Goal: Register for event/course

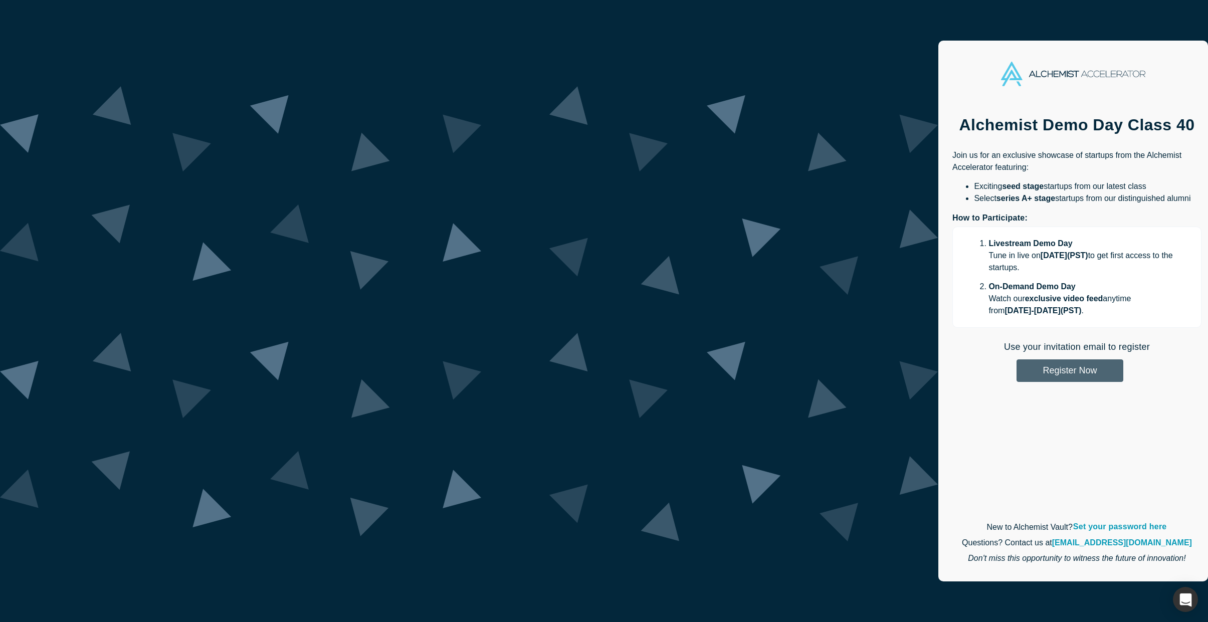
click at [1016, 359] on button "Register Now" at bounding box center [1069, 370] width 107 height 23
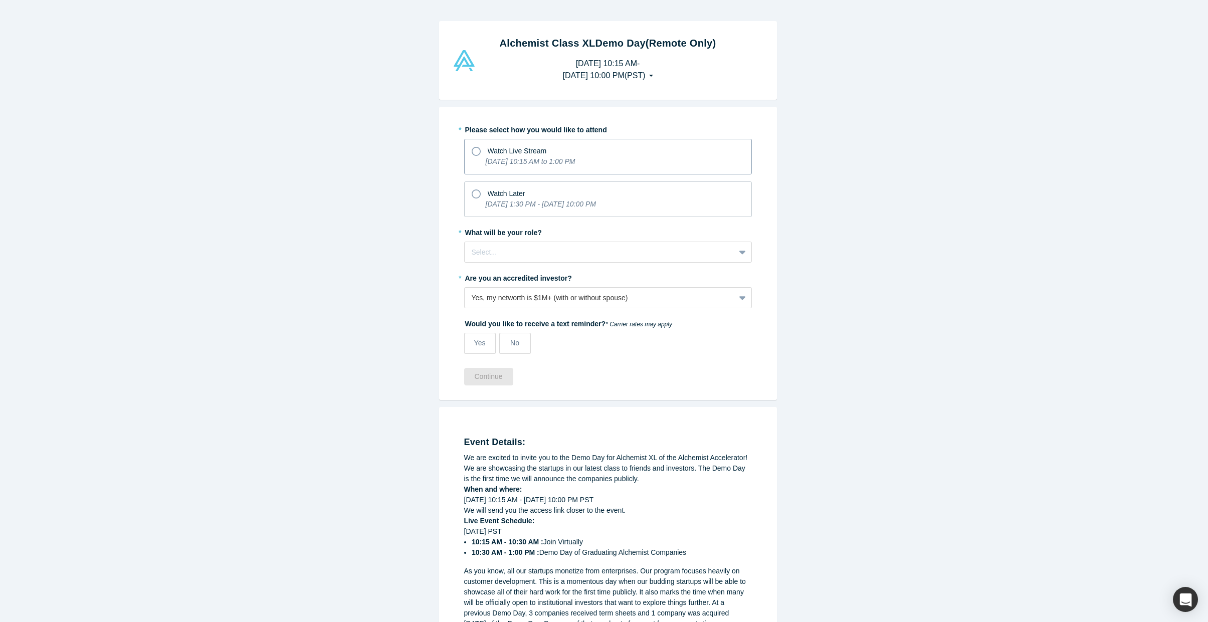
click at [675, 155] on div "Watch Live Stream" at bounding box center [608, 150] width 273 height 14
click at [0, 0] on input "Watch Live Stream [DATE] 10:15 AM to 1:00 PM" at bounding box center [0, 0] width 0 height 0
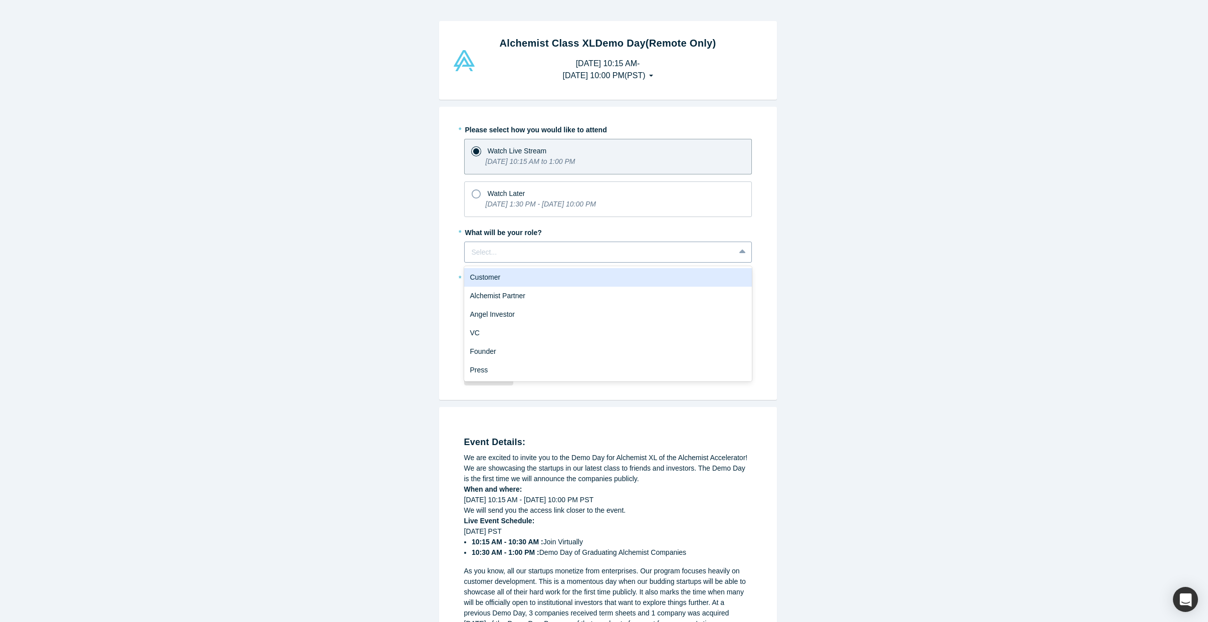
click at [537, 244] on div "Select..." at bounding box center [600, 252] width 270 height 17
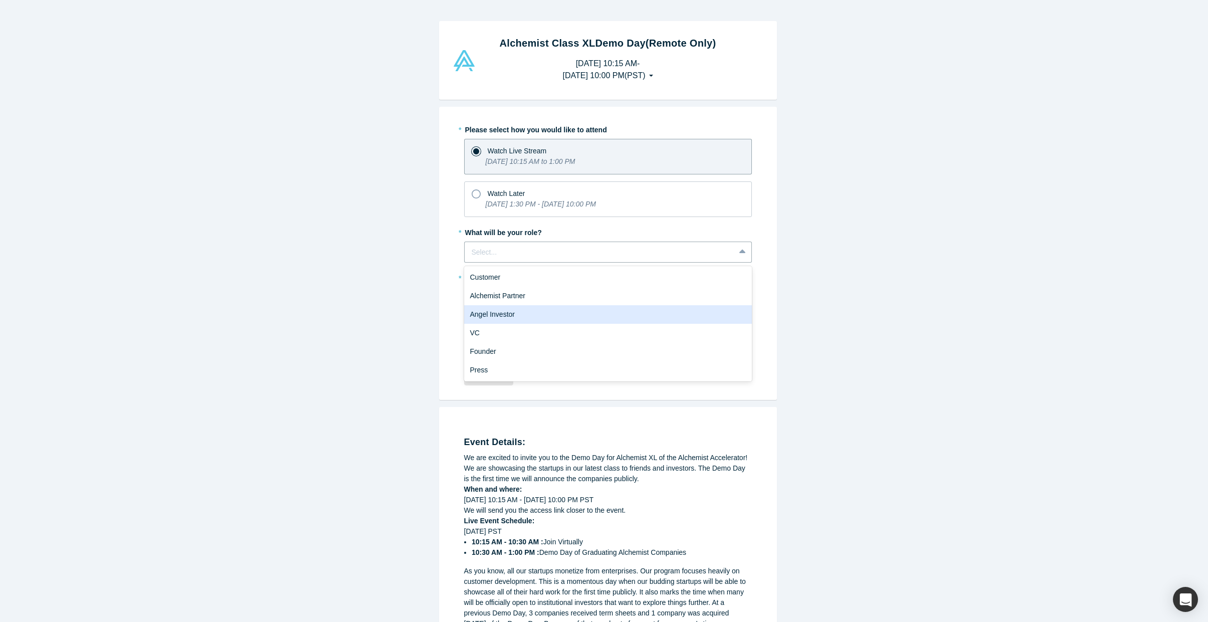
click at [517, 311] on div "Angel Investor" at bounding box center [608, 314] width 288 height 19
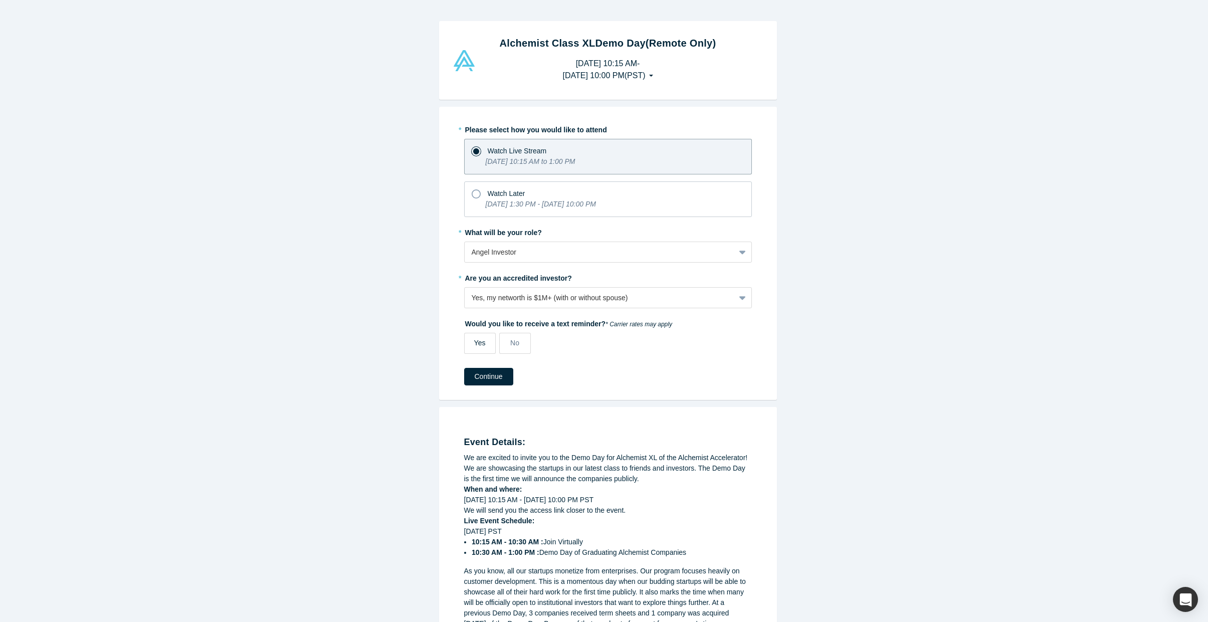
click at [478, 340] on span "Yes" at bounding box center [480, 343] width 12 height 8
click at [0, 0] on input "Yes" at bounding box center [0, 0] width 0 height 0
select select "US"
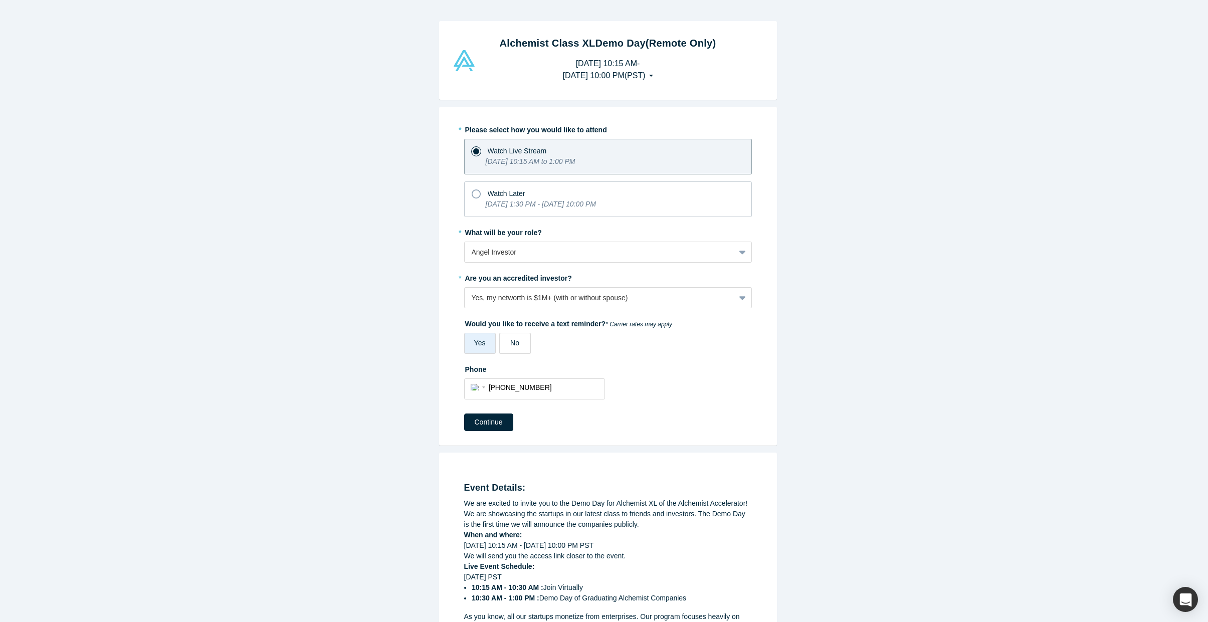
click at [510, 345] on span "No" at bounding box center [514, 343] width 9 height 8
click at [0, 0] on input "No" at bounding box center [0, 0] width 0 height 0
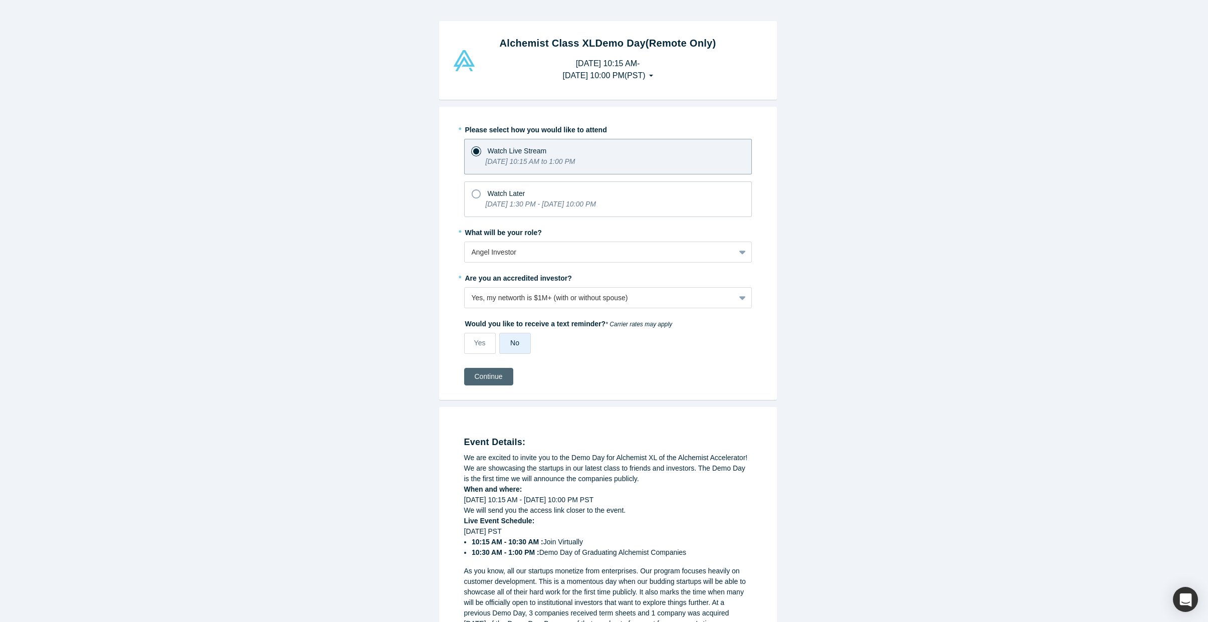
click at [493, 369] on button "Continue" at bounding box center [488, 377] width 49 height 18
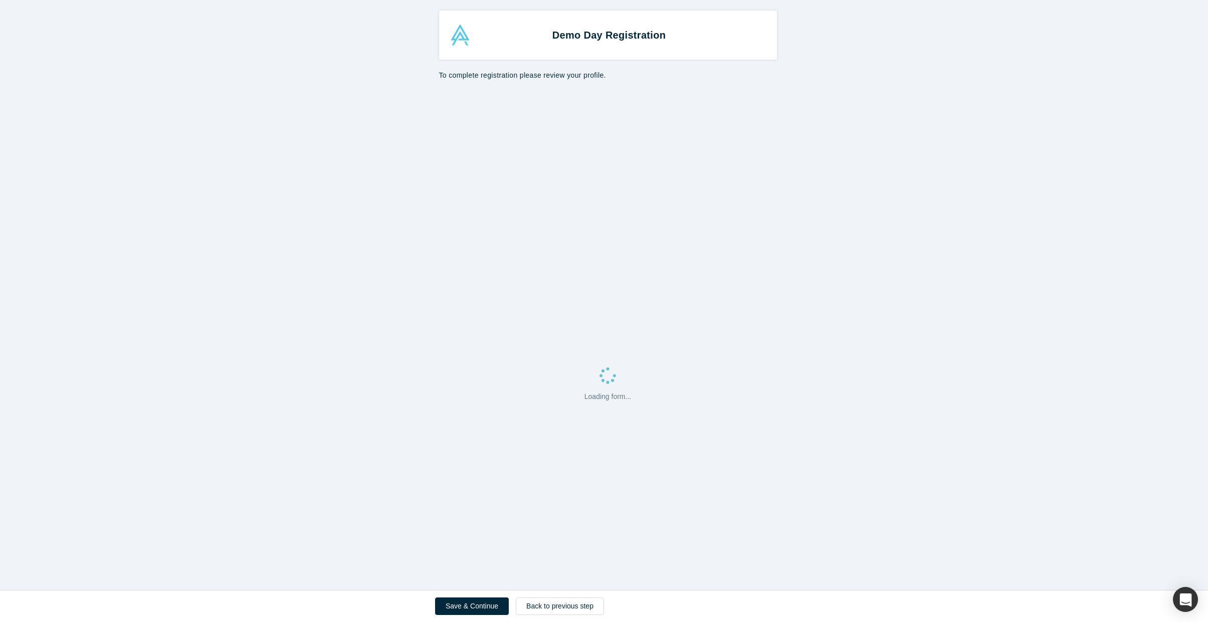
select select "US"
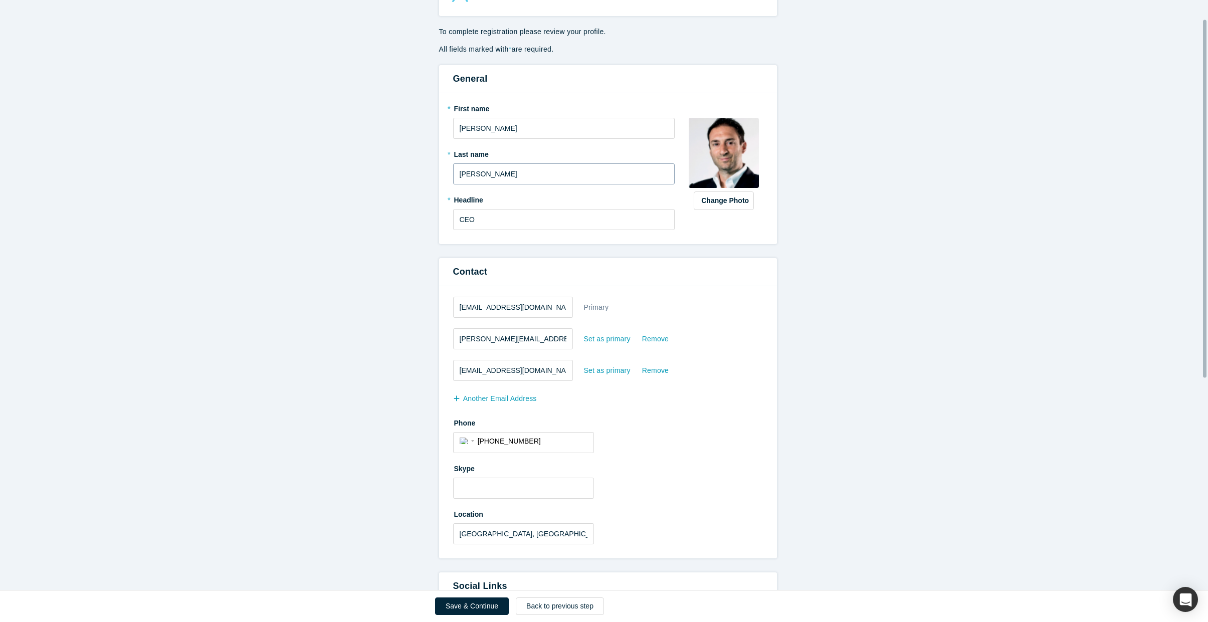
scroll to position [68, 0]
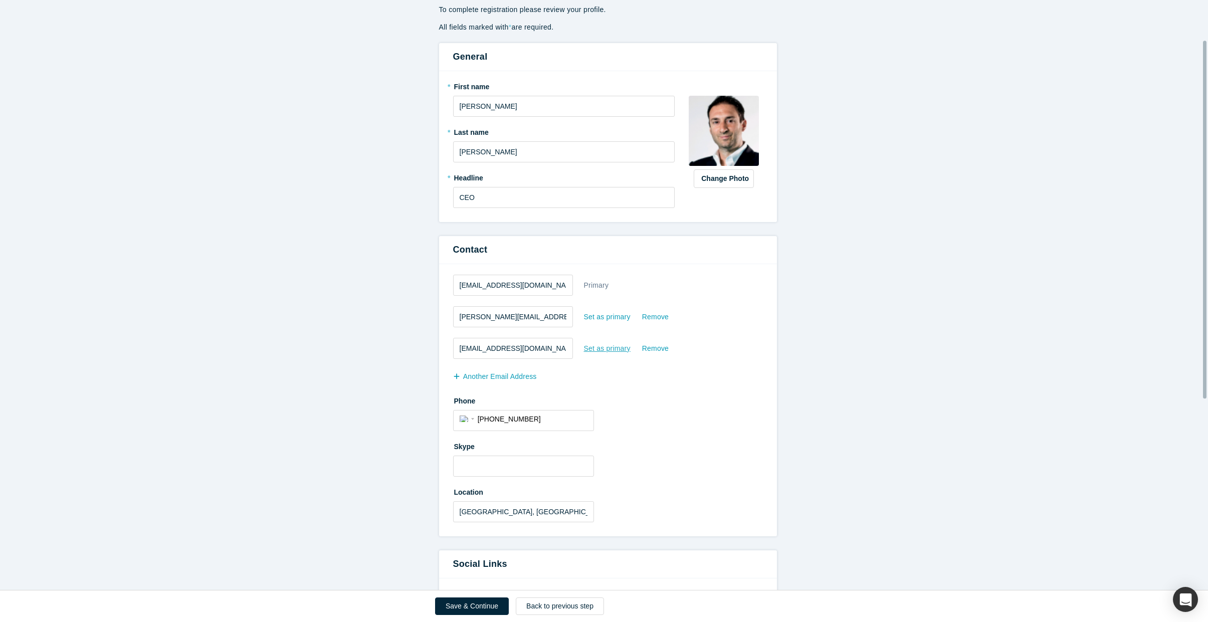
click at [606, 347] on div "Set as primary" at bounding box center [607, 349] width 48 height 18
click at [0, 0] on input "Set as primary" at bounding box center [0, 0] width 0 height 0
click at [653, 284] on div "Remove" at bounding box center [656, 284] width 28 height 18
click at [0, 0] on input "Remove" at bounding box center [0, 0] width 0 height 0
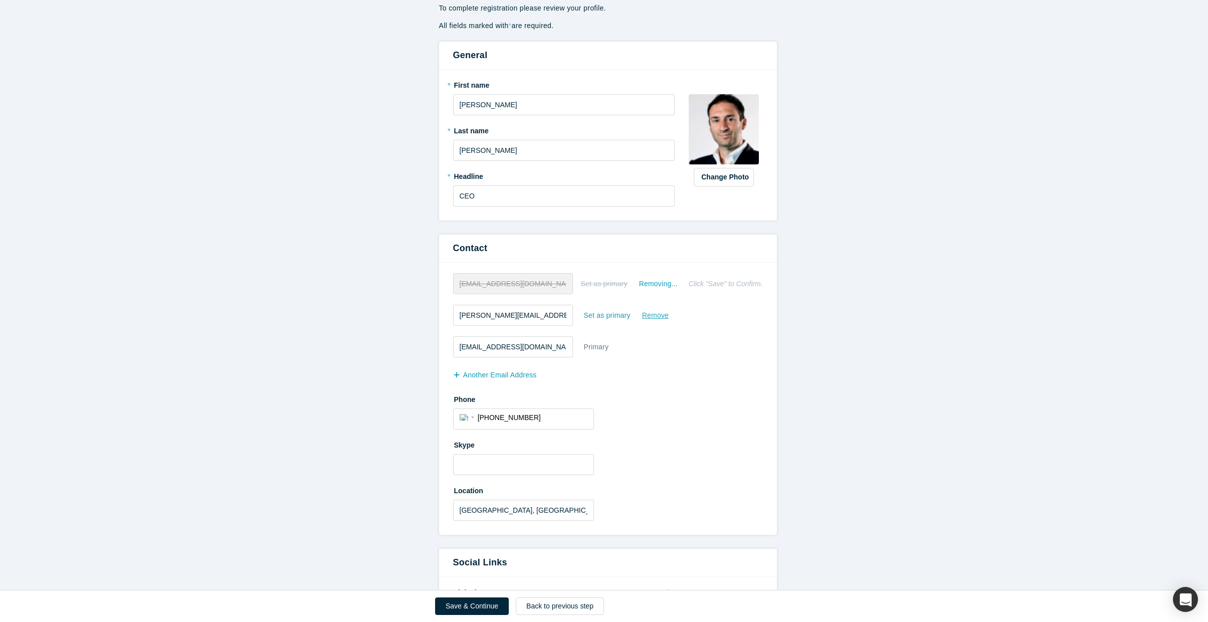
click at [654, 317] on div "Remove" at bounding box center [656, 316] width 28 height 18
click at [0, 0] on input "Remove" at bounding box center [0, 0] width 0 height 0
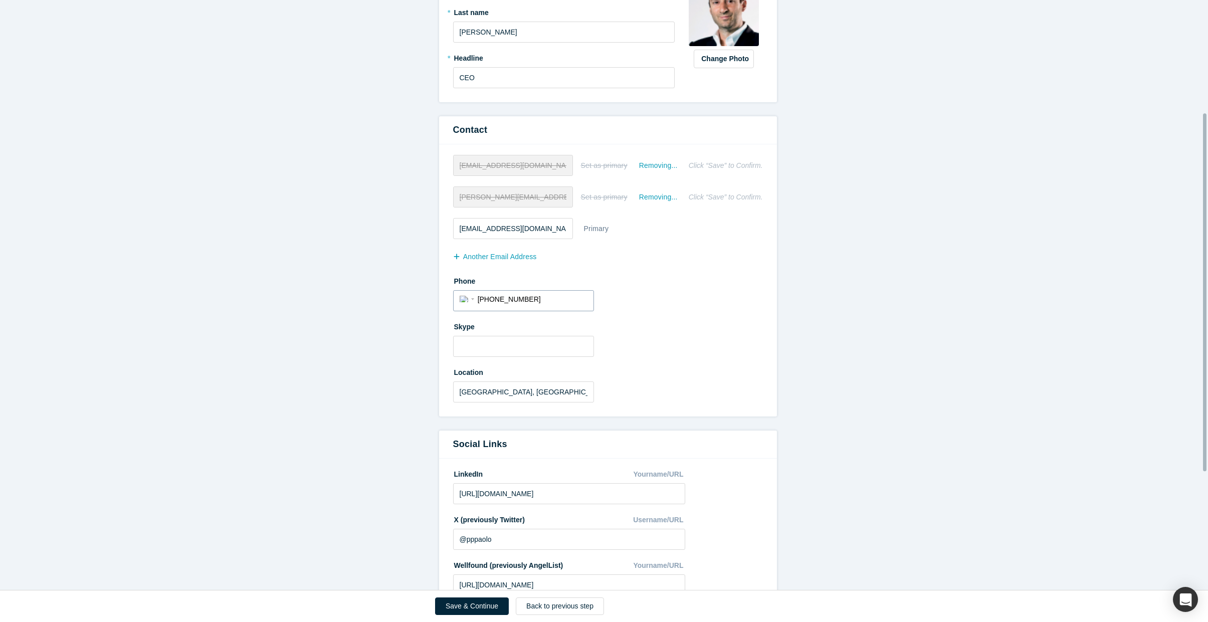
scroll to position [186, 0]
click at [555, 303] on input "[PHONE_NUMBER]" at bounding box center [533, 299] width 110 height 15
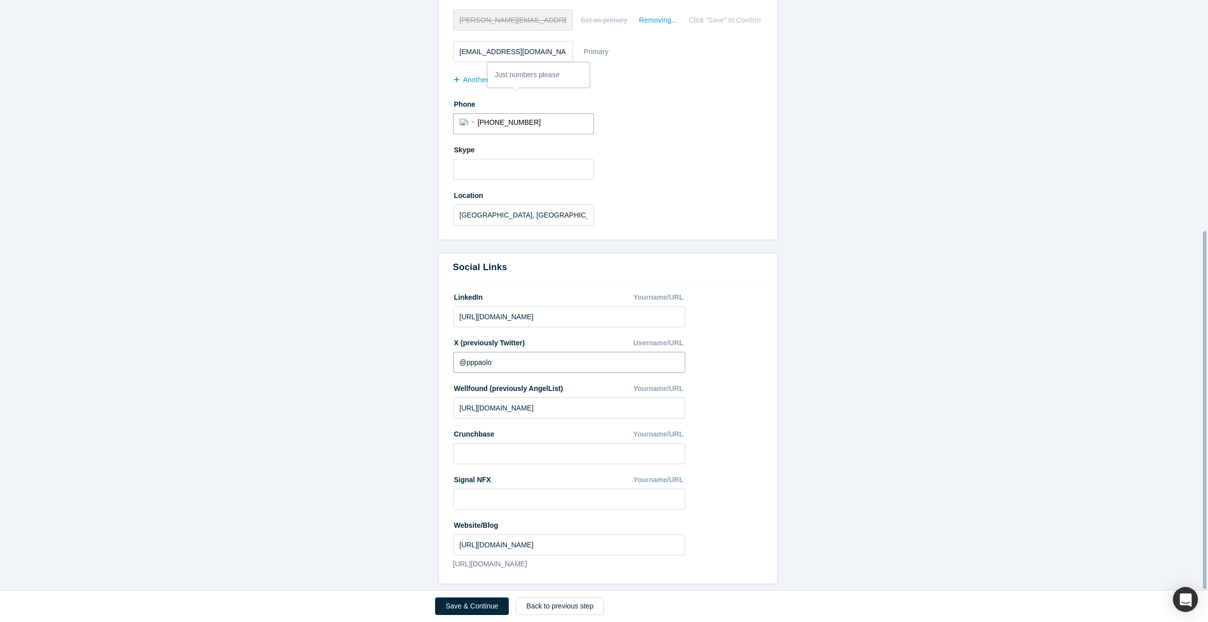
scroll to position [380, 0]
click at [487, 603] on button "Save & Continue" at bounding box center [472, 606] width 74 height 18
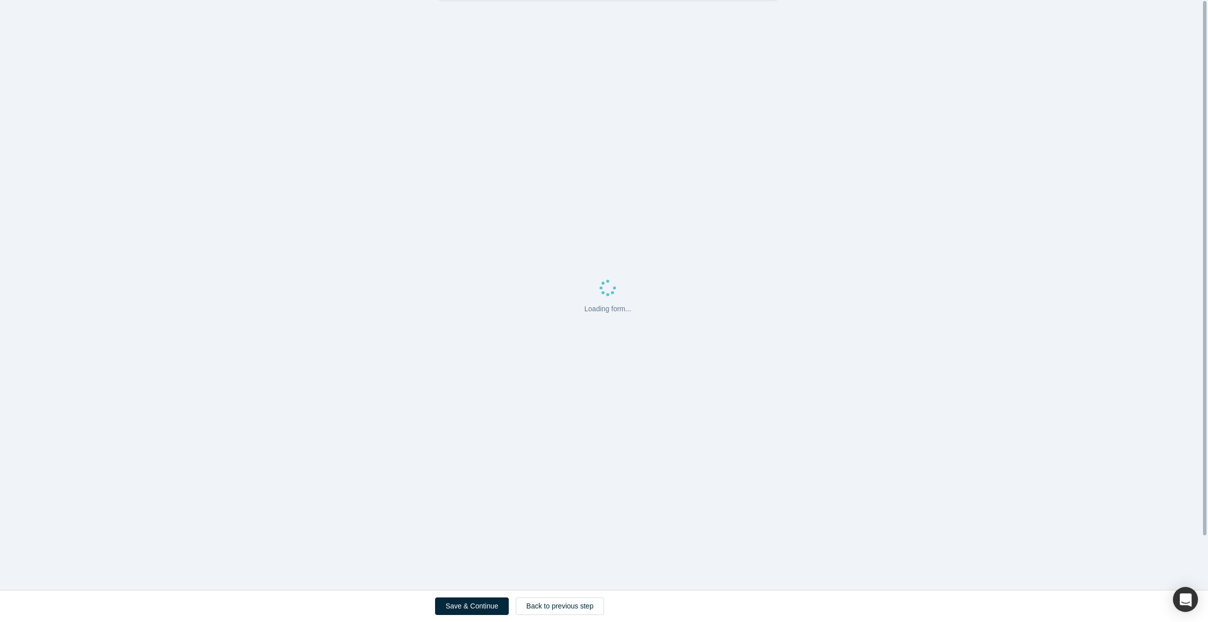
scroll to position [0, 0]
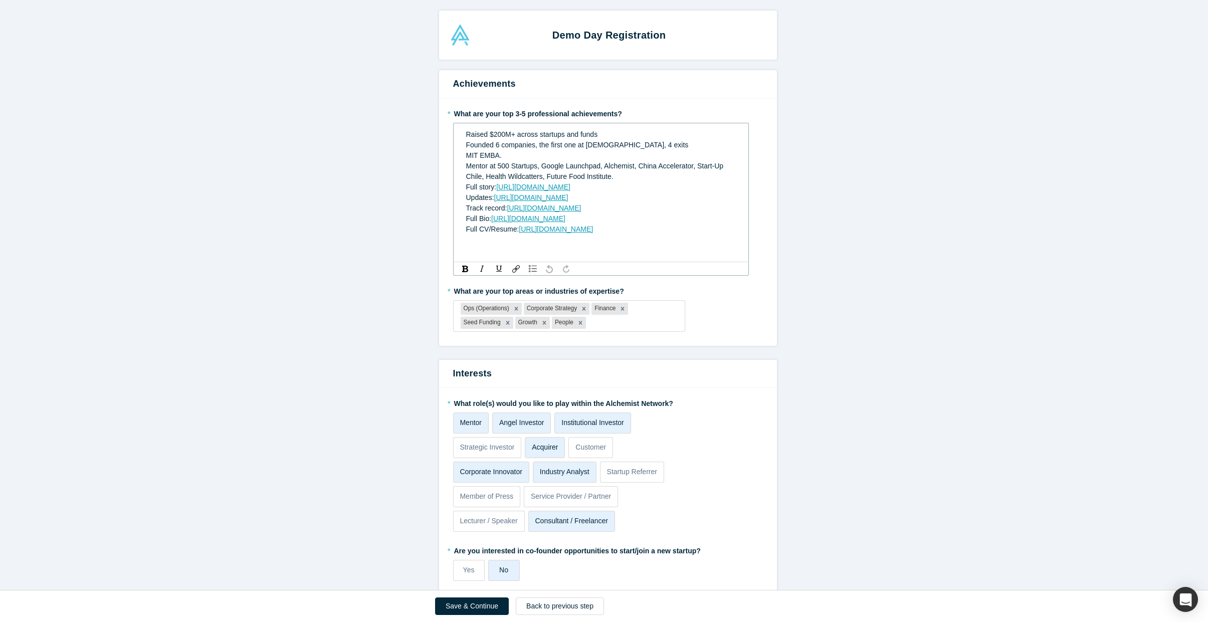
click at [619, 157] on div "MIT EMBA. Mentor at 500 Startups, Google Launchpad, Alchemist, China Accelerato…" at bounding box center [601, 166] width 270 height 32
click at [565, 223] on span "[URL][DOMAIN_NAME]" at bounding box center [528, 219] width 74 height 8
click at [551, 214] on div "Track record: [URL][DOMAIN_NAME]" at bounding box center [601, 208] width 270 height 11
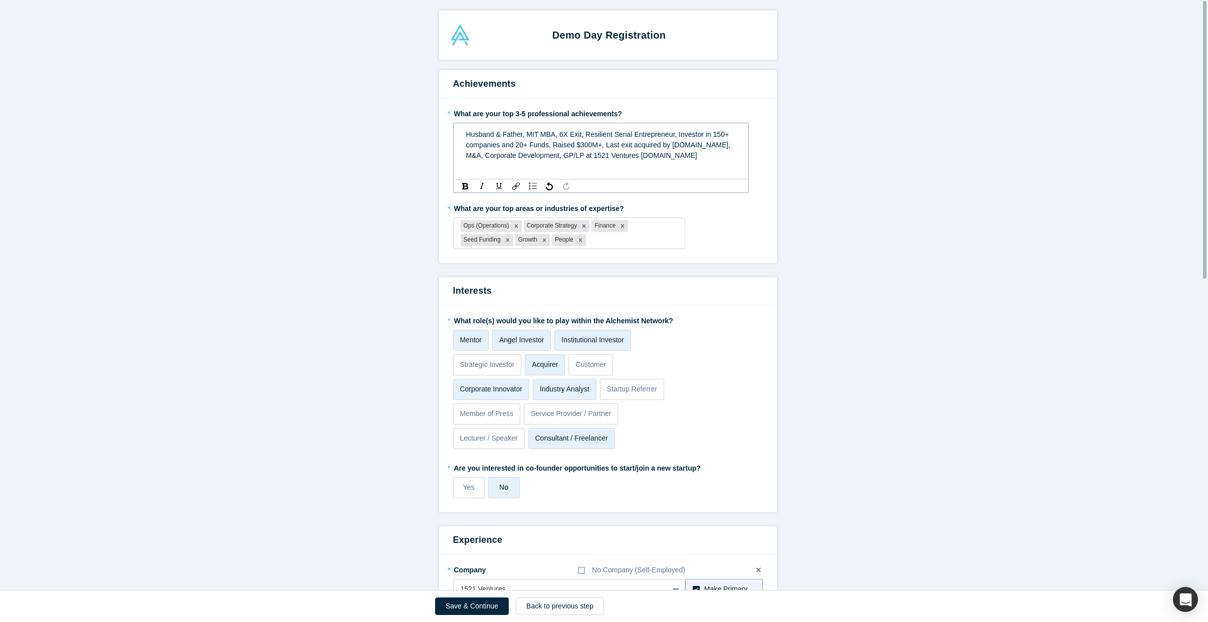
click at [665, 157] on div "Husband & Father, MIT MBA, 6X Exit, Resilient Serial Entrepreneur, Investor in …" at bounding box center [601, 145] width 270 height 32
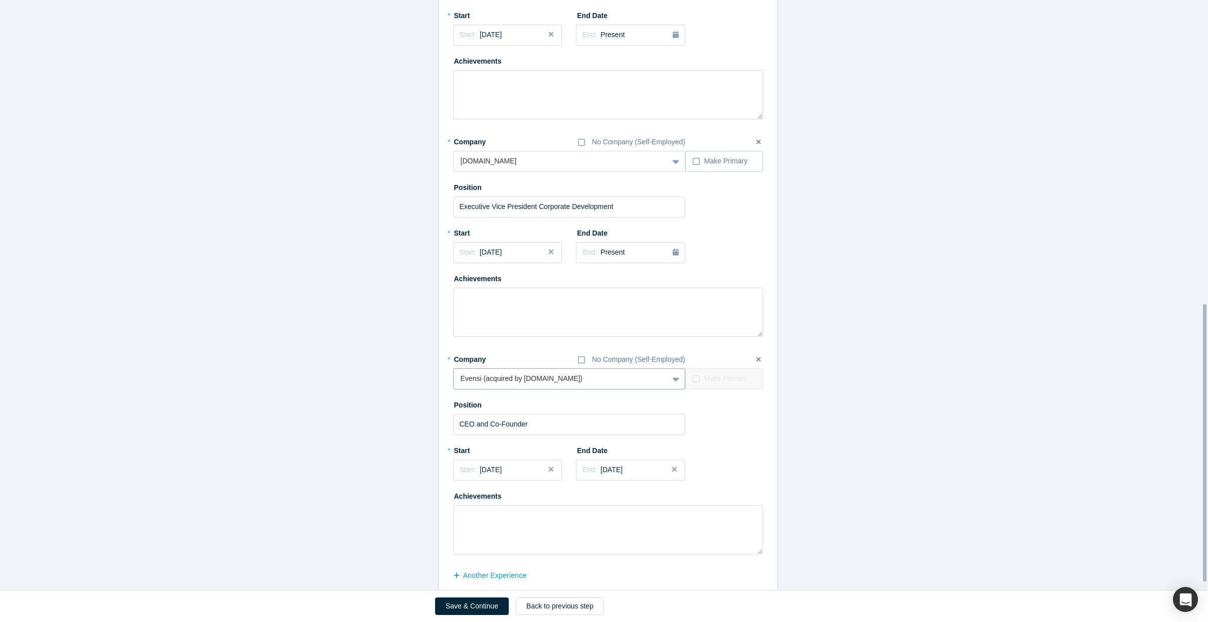
scroll to position [661, 0]
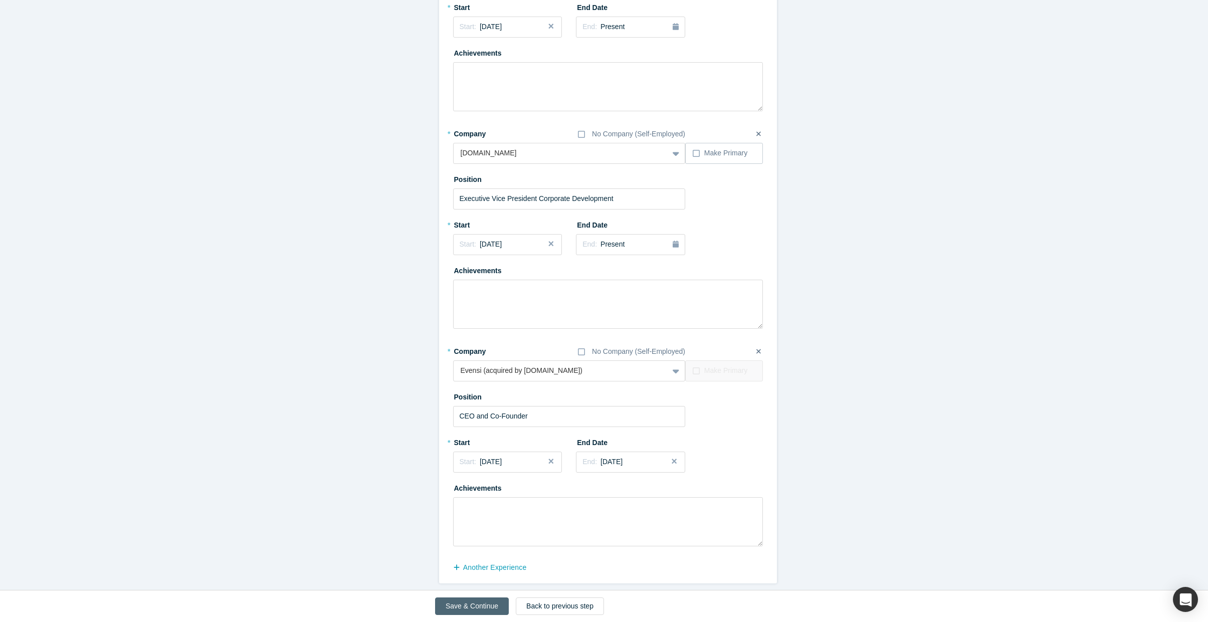
click at [474, 602] on button "Save & Continue" at bounding box center [472, 606] width 74 height 18
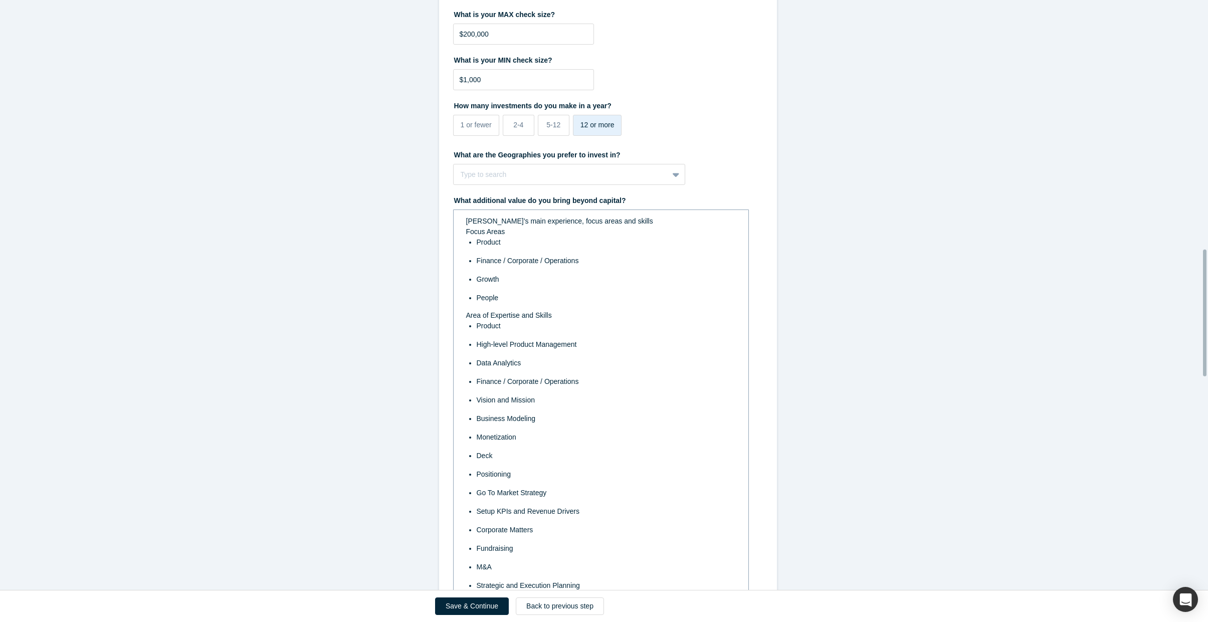
scroll to position [1489, 0]
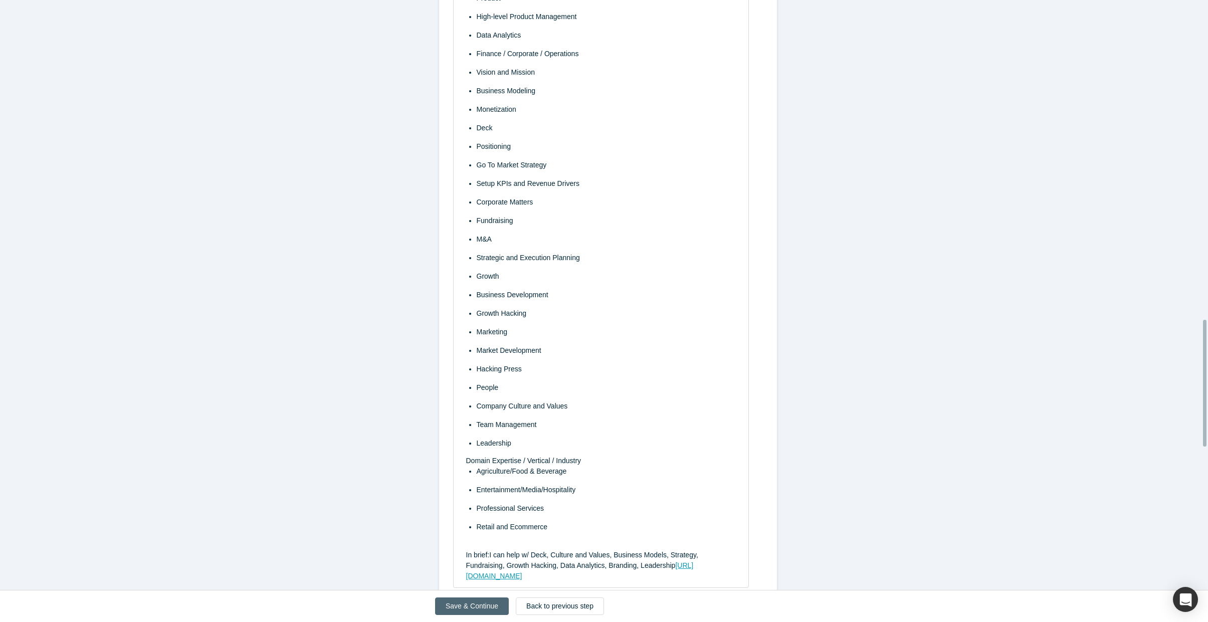
click at [470, 609] on button "Save & Continue" at bounding box center [472, 606] width 74 height 18
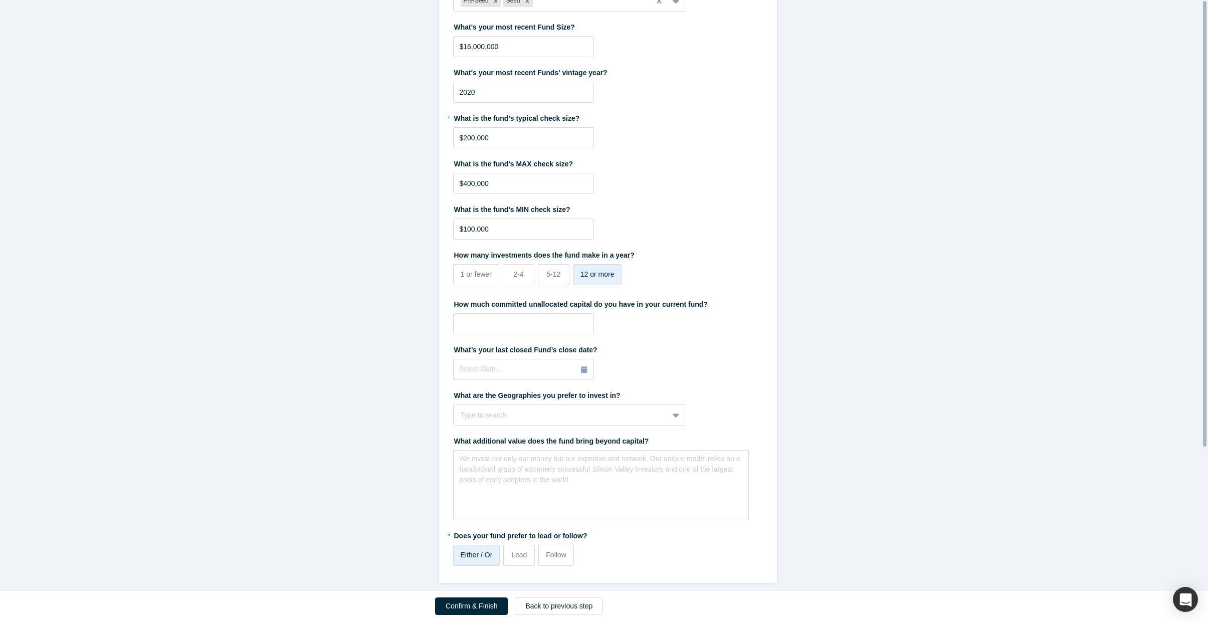
scroll to position [0, 0]
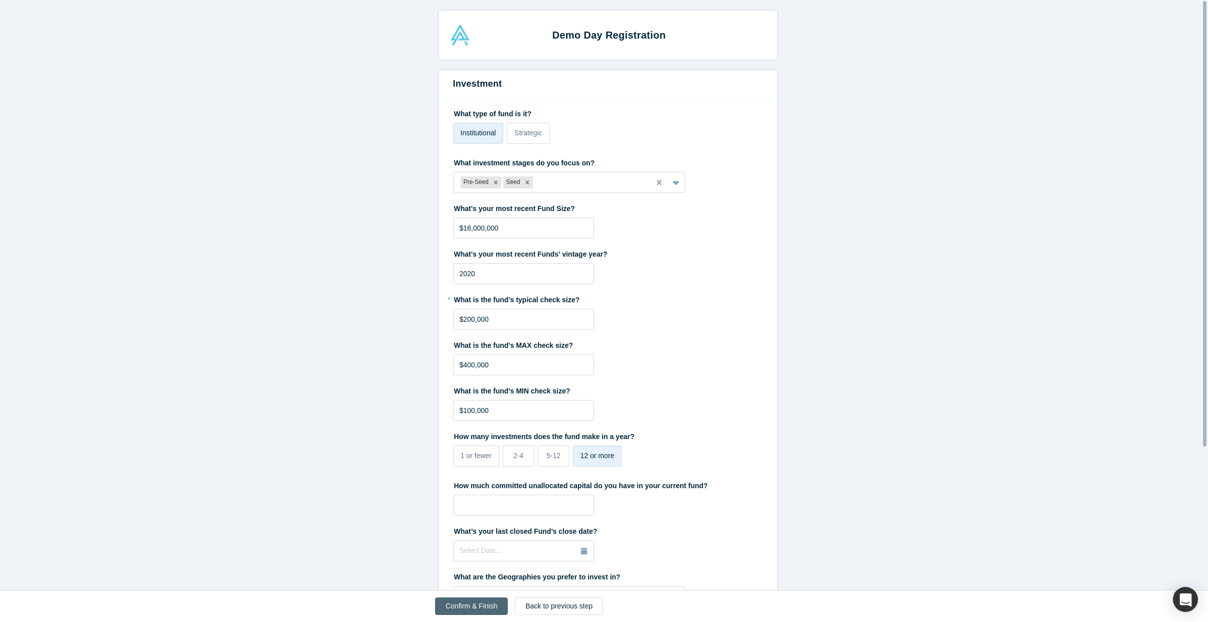
click at [471, 605] on button "Confirm & Finish" at bounding box center [471, 606] width 73 height 18
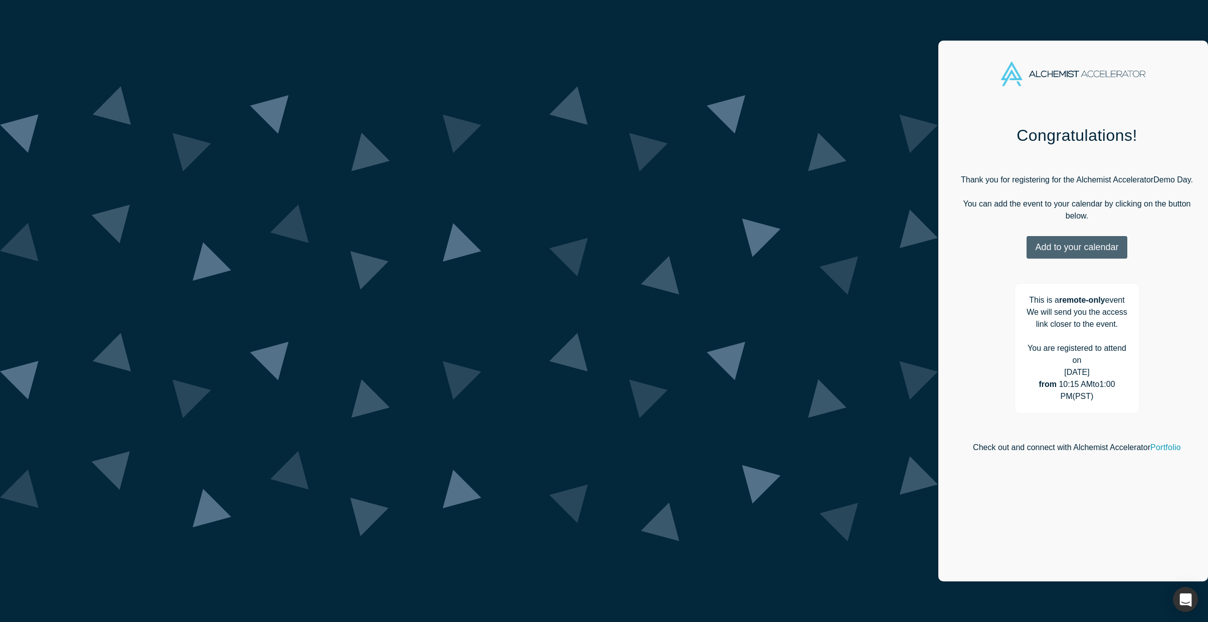
click at [1026, 236] on button "Add to your calendar" at bounding box center [1076, 247] width 100 height 23
click at [1050, 293] on link "Google" at bounding box center [1074, 297] width 48 height 9
